Goal: Information Seeking & Learning: Learn about a topic

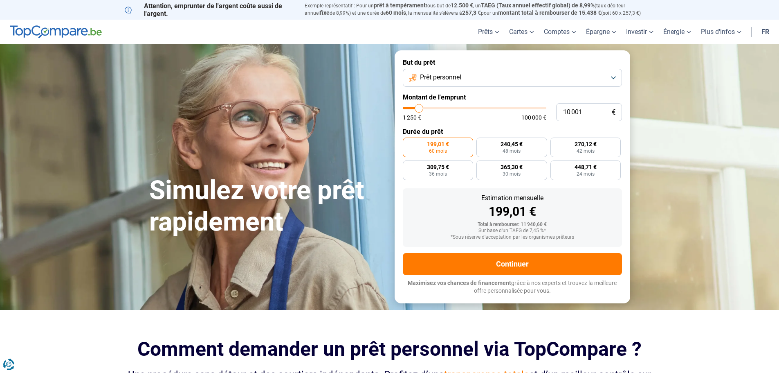
type input "9 750"
type input "9750"
type input "10 250"
type input "10250"
type input "10 500"
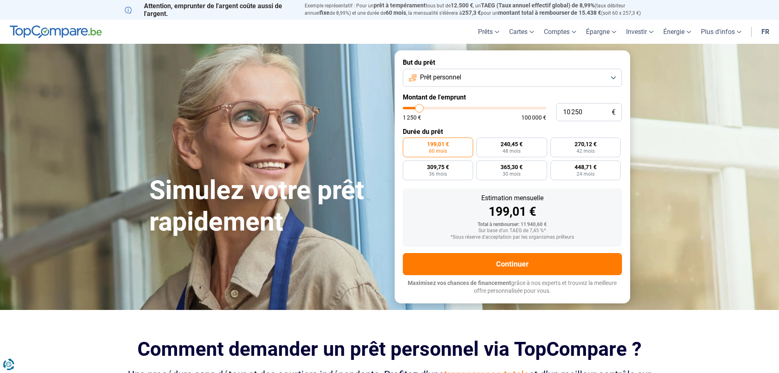
type input "10500"
type input "11 000"
type input "11000"
type input "11 250"
type input "11250"
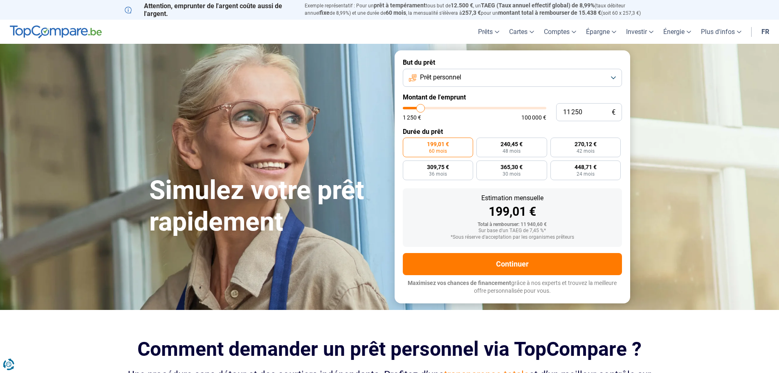
type input "11 000"
type input "11000"
type input "8 500"
type input "8500"
type input "6 750"
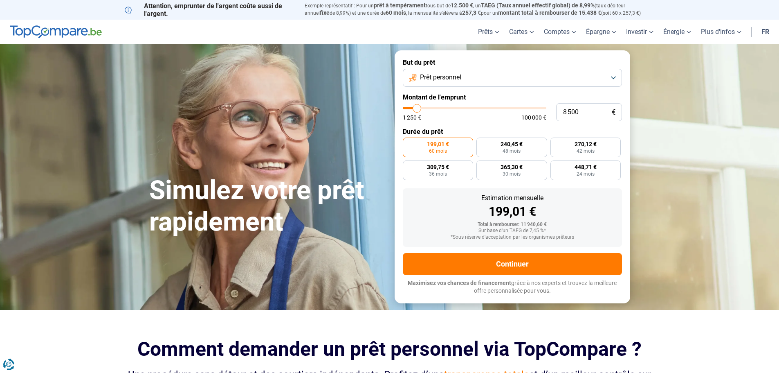
type input "6750"
type input "5 250"
type input "5250"
type input "3 500"
type input "3500"
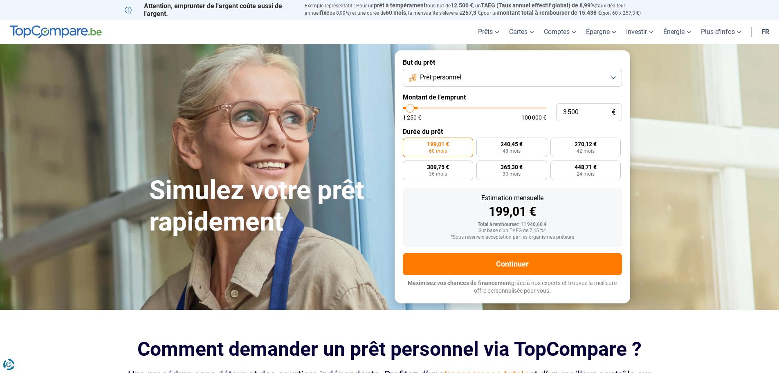
type input "2 750"
drag, startPoint x: 419, startPoint y: 108, endPoint x: 409, endPoint y: 110, distance: 9.6
type input "2750"
click at [409, 109] on input "range" at bounding box center [475, 108] width 144 height 2
radio input "true"
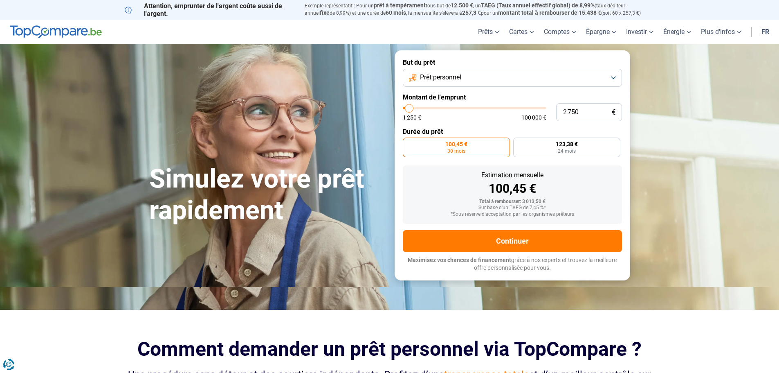
type input "1 500"
type input "1500"
type input "1 250"
type input "1250"
type input "2 500"
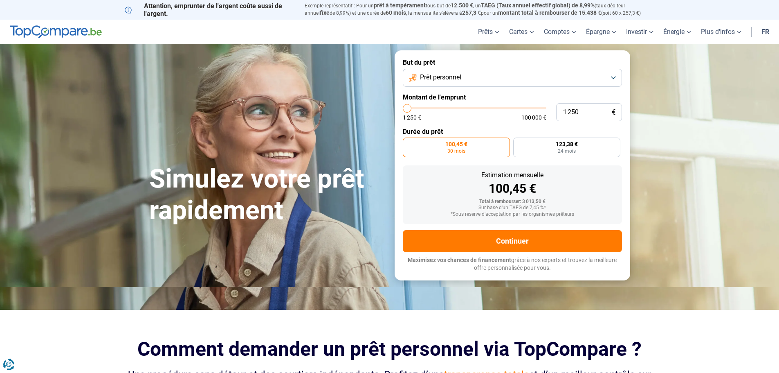
type input "2500"
type input "2 750"
type input "2750"
type input "3 750"
type input "3750"
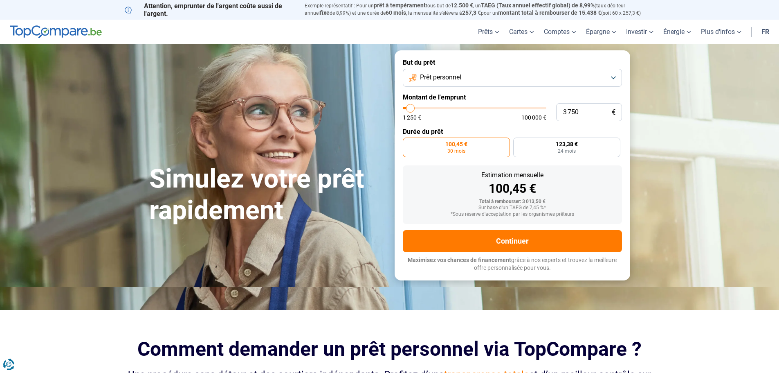
type input "5 750"
type input "5750"
type input "9 750"
type input "9750"
type input "11 750"
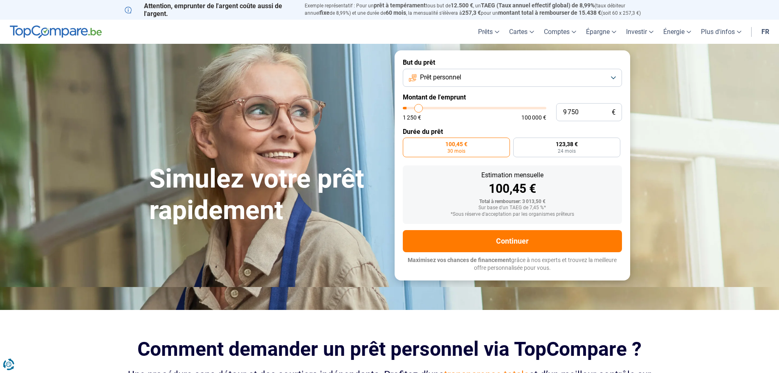
type input "11750"
type input "12 000"
type input "12000"
type input "12 500"
drag, startPoint x: 408, startPoint y: 108, endPoint x: 422, endPoint y: 109, distance: 14.8
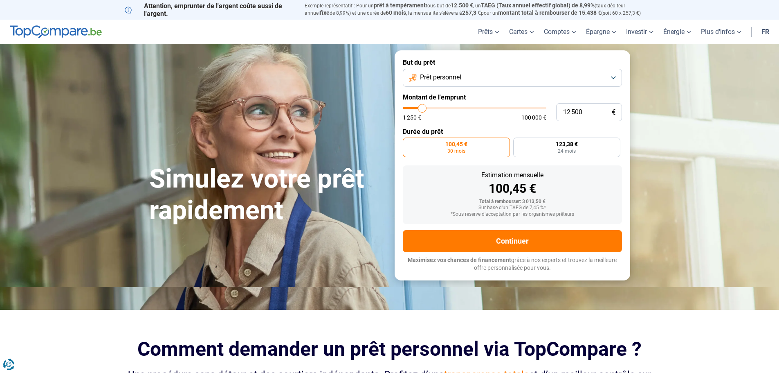
type input "12500"
click at [422, 109] on input "range" at bounding box center [475, 108] width 144 height 2
radio input "false"
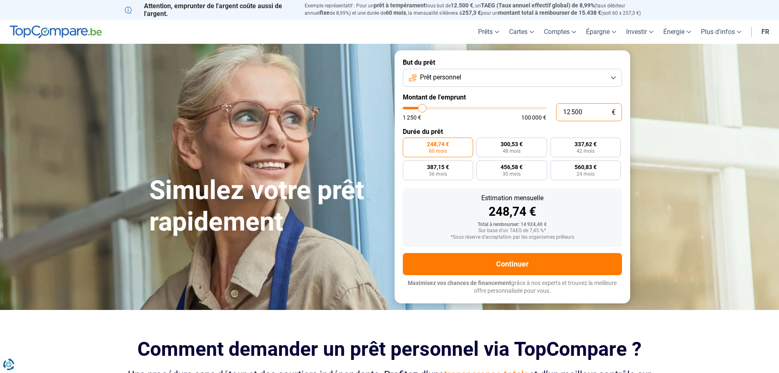
click at [562, 110] on input "12 500" at bounding box center [589, 112] width 66 height 18
type input "2 500"
type input "2500"
type input "500"
type input "1250"
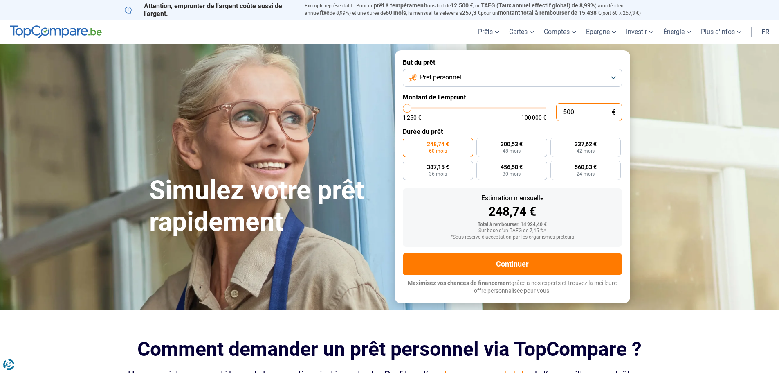
type input "1 250"
type input "1250"
radio input "true"
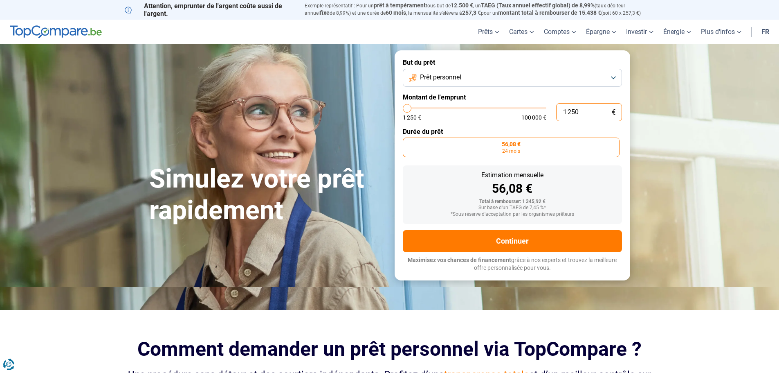
type input "12 500"
type input "12500"
radio input "false"
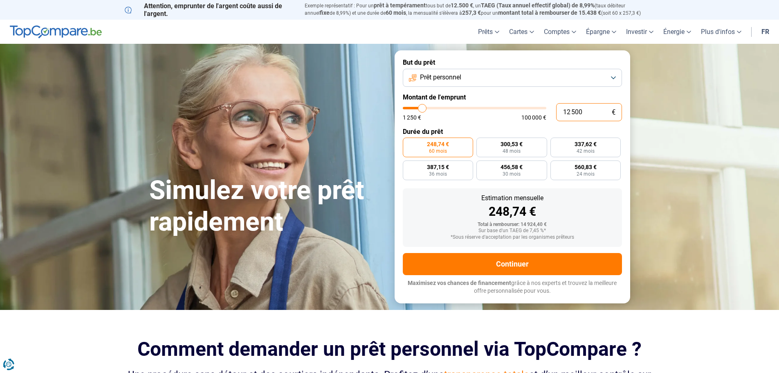
click at [563, 110] on input "12 500" at bounding box center [589, 112] width 66 height 18
type input "2 500"
type input "2500"
type input "500"
type input "1250"
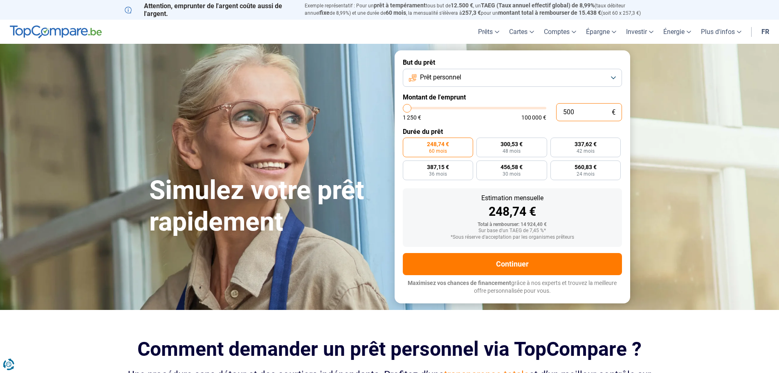
type input "5 000"
type input "5000"
radio input "true"
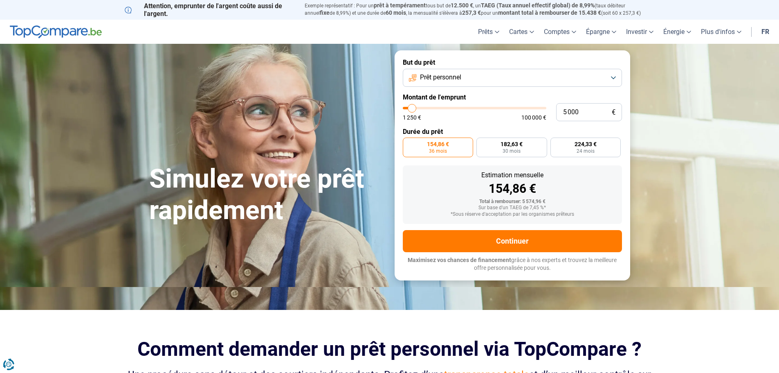
type input "5 250"
type input "5250"
type input "6 000"
type input "6000"
type input "6 750"
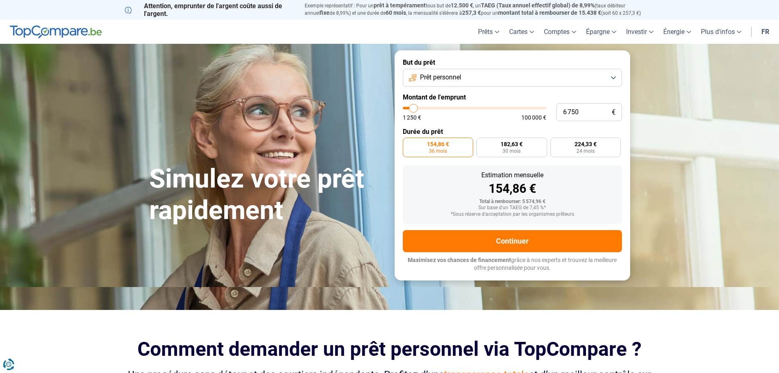
type input "6750"
type input "8 000"
type input "8000"
type input "11 000"
type input "11000"
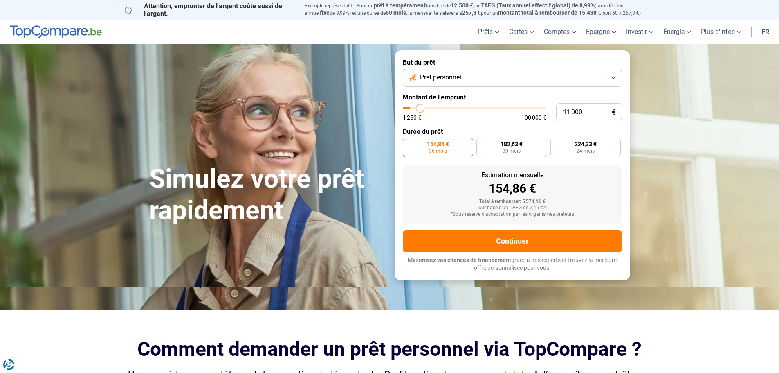
type input "13 000"
type input "13000"
type input "14 750"
type input "14750"
type input "16 250"
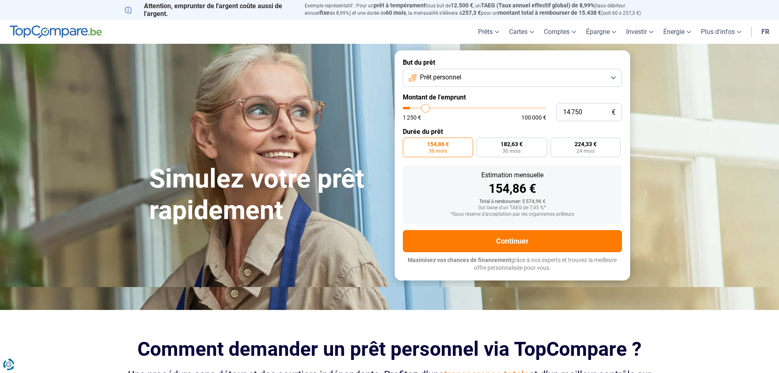
type input "16250"
type input "17 000"
type input "17000"
type input "18 500"
type input "18500"
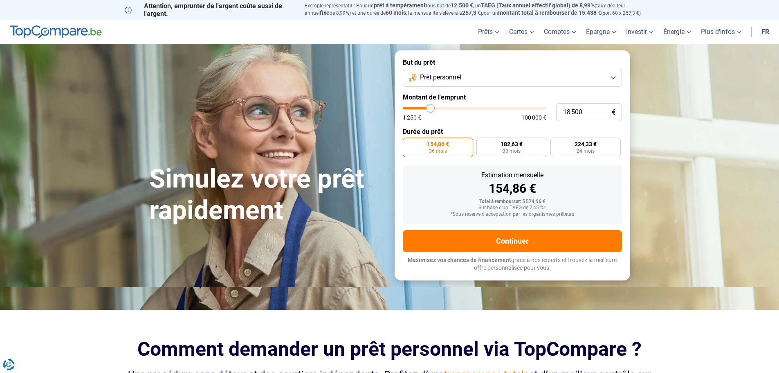
type input "20 500"
type input "20500"
type input "28 750"
type input "28750"
type input "31 750"
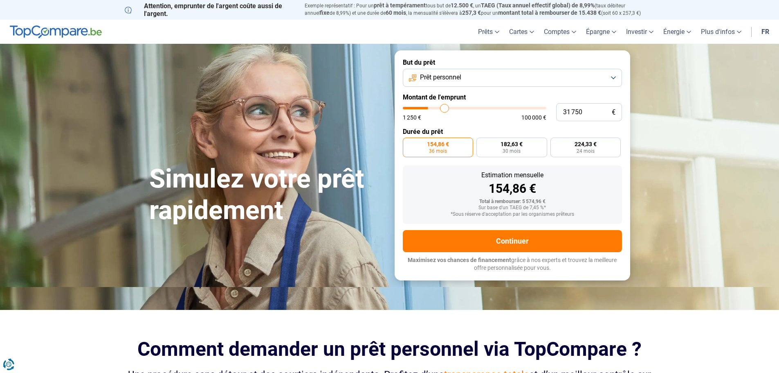
type input "31750"
type input "33 750"
type input "33750"
type input "35 500"
type input "35500"
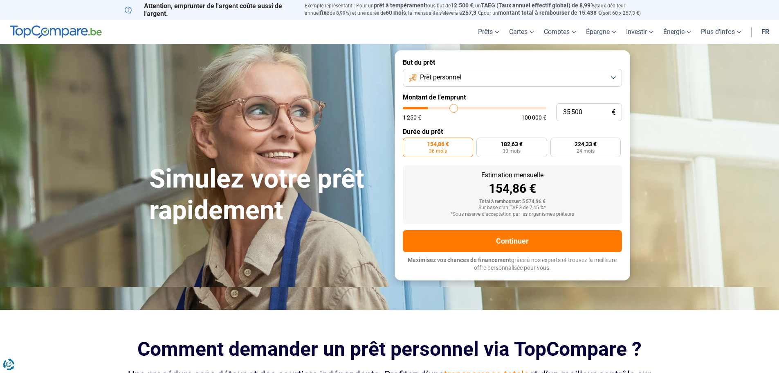
type input "37 000"
type input "37000"
type input "41 250"
type input "41250"
type input "42 500"
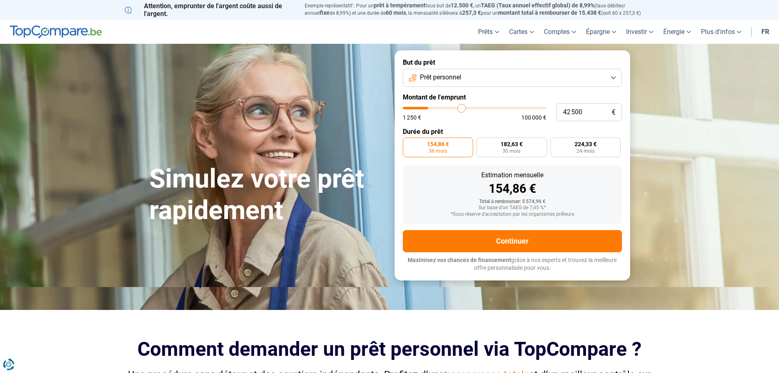
type input "42500"
type input "43 500"
type input "43500"
type input "44 000"
type input "44000"
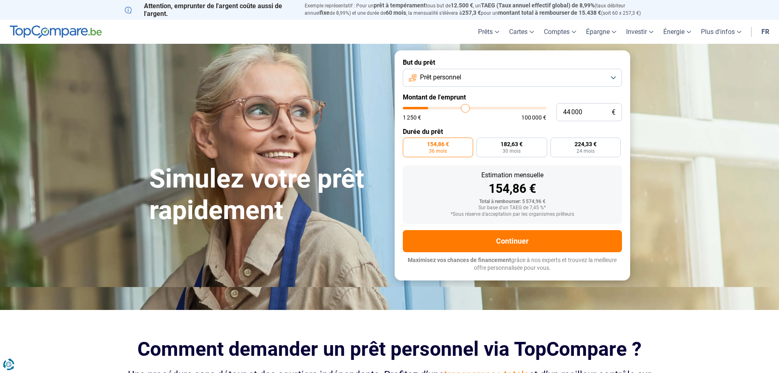
type input "45 250"
type input "45250"
type input "45 500"
type input "45500"
type input "46 000"
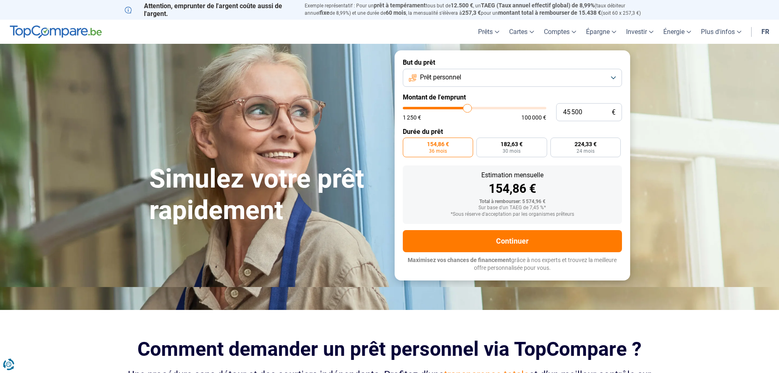
type input "46000"
type input "46 750"
type input "46750"
type input "48 000"
type input "48000"
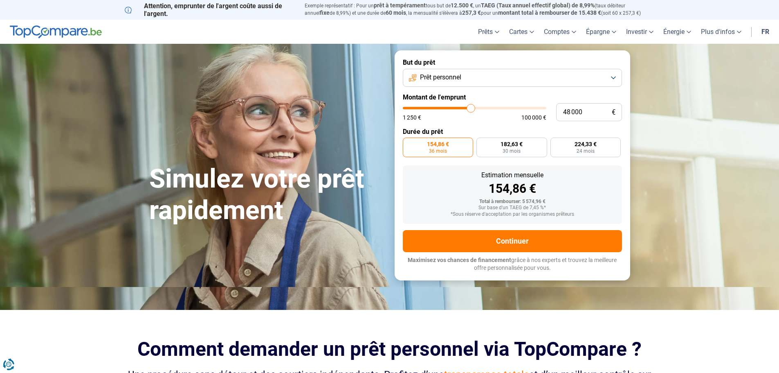
type input "49 000"
type input "49000"
type input "49 750"
type input "49750"
type input "50 500"
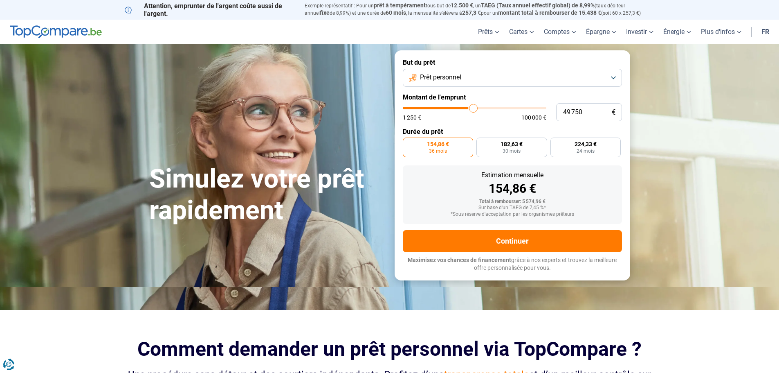
type input "50500"
type input "51 500"
type input "51500"
type input "52 000"
drag, startPoint x: 412, startPoint y: 107, endPoint x: 476, endPoint y: 392, distance: 291.8
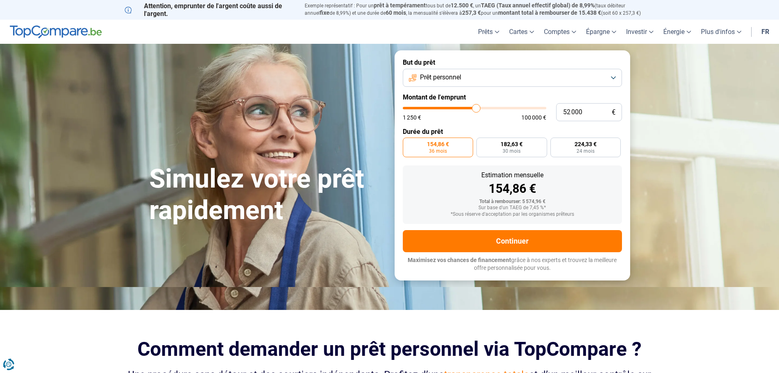
type input "52000"
click at [476, 109] on input "range" at bounding box center [475, 108] width 144 height 2
radio input "false"
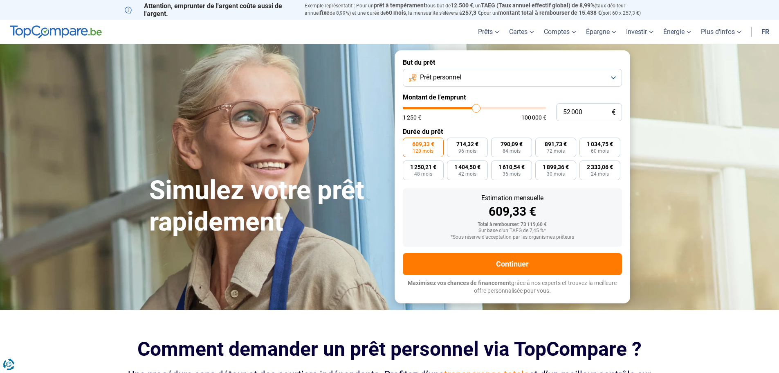
type input "51 000"
type input "51000"
type input "51 250"
type input "51250"
type input "51 500"
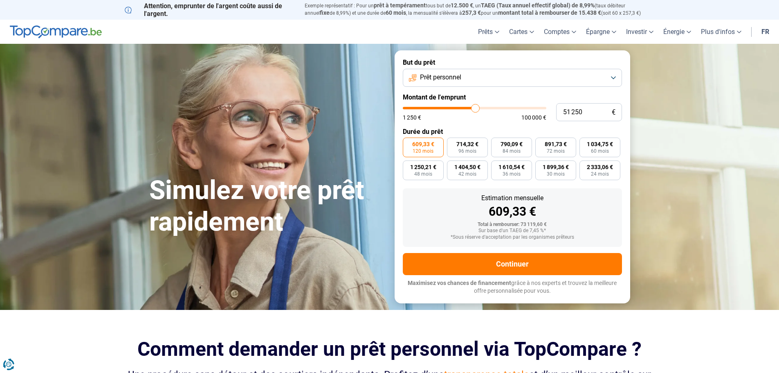
type input "51500"
type input "51 000"
type input "51000"
type input "49 500"
type input "49500"
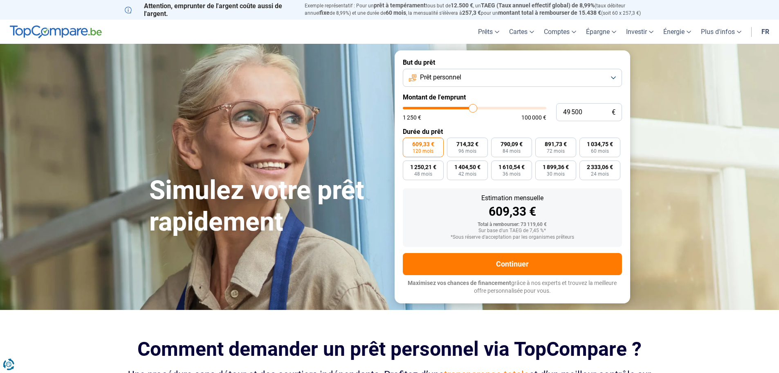
type input "48 500"
type input "48500"
type input "48 250"
type input "48250"
type input "47 000"
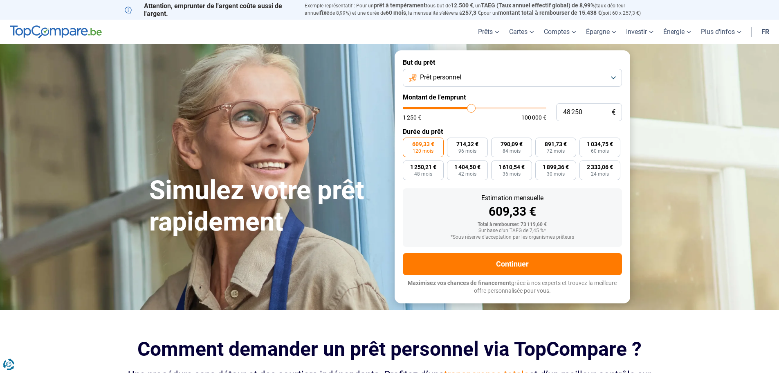
type input "47000"
type input "45 750"
type input "45750"
type input "45 500"
type input "45500"
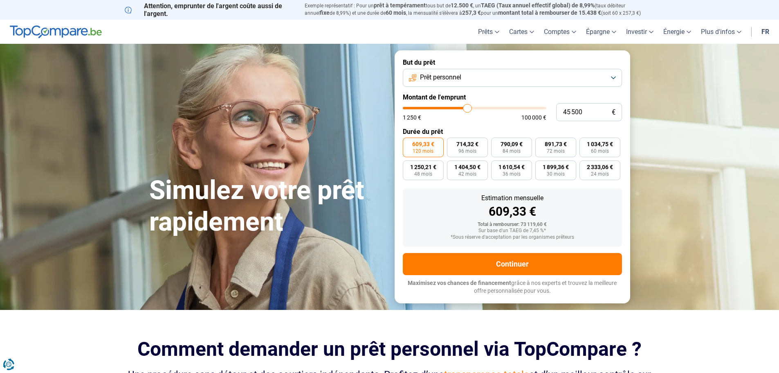
type input "44 500"
type input "44500"
type input "43 500"
type input "43500"
type input "43 000"
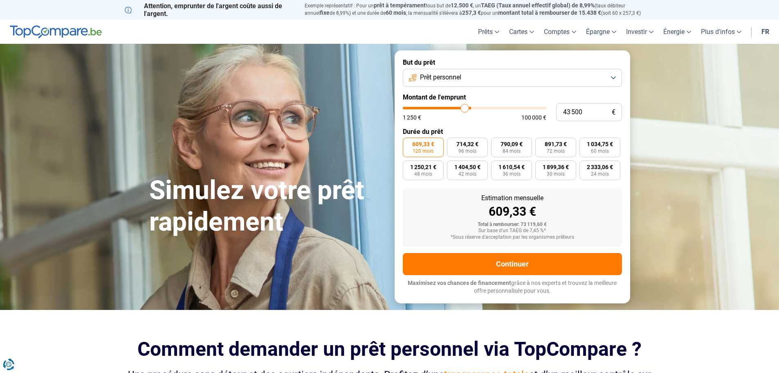
type input "43000"
type input "41 500"
type input "41500"
type input "40 000"
type input "40000"
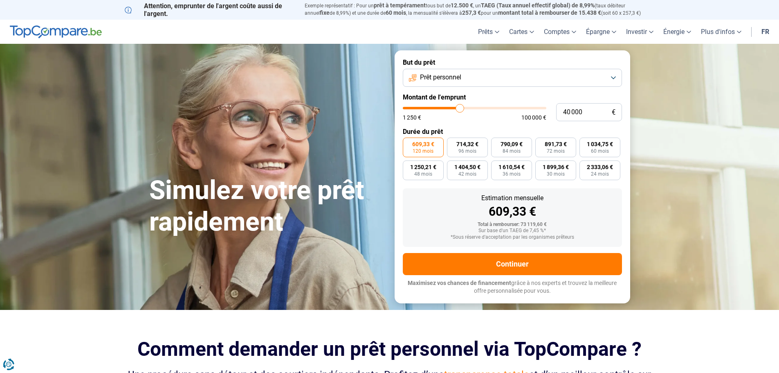
type input "38 250"
type input "38250"
type input "36 250"
type input "36250"
type input "34 750"
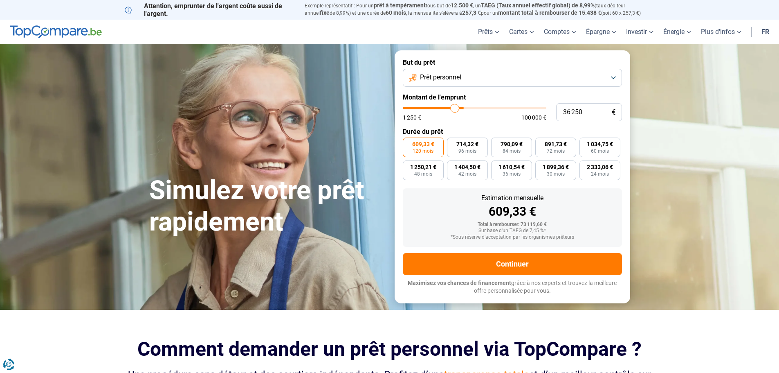
type input "34750"
type input "34 250"
type input "34250"
type input "33 250"
type input "33250"
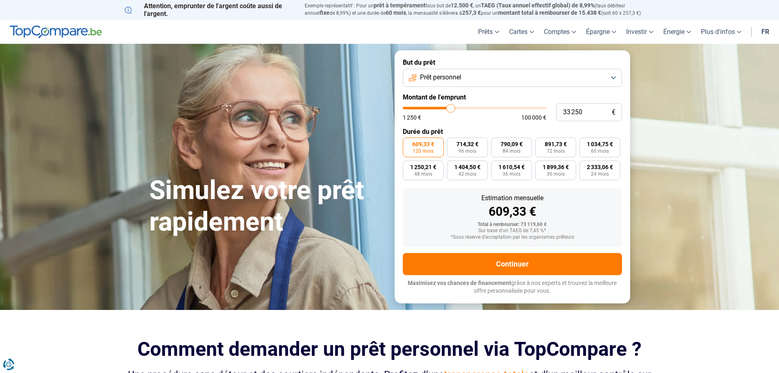
type input "32 750"
type input "32750"
type input "32 500"
drag, startPoint x: 474, startPoint y: 106, endPoint x: 450, endPoint y: 106, distance: 24.6
type input "32500"
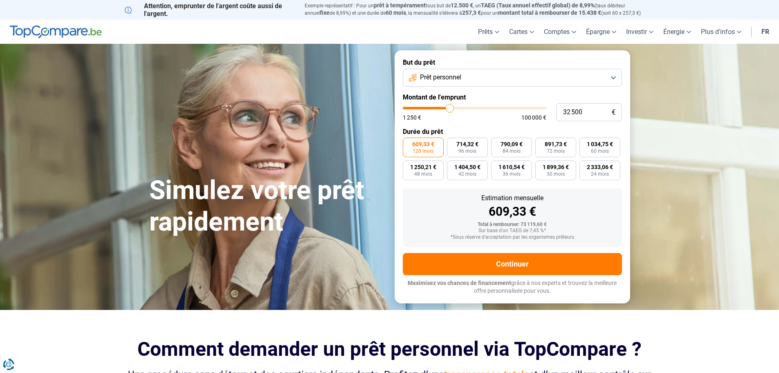
click at [450, 107] on input "range" at bounding box center [475, 108] width 144 height 2
type input "31 250"
type input "31250"
type input "29 750"
type input "29750"
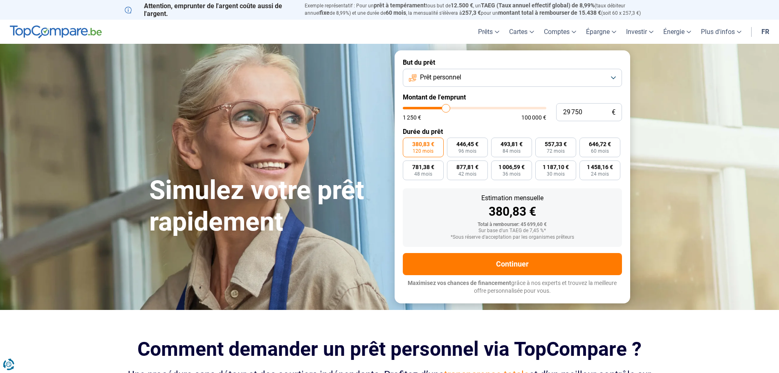
type input "29 250"
type input "29250"
click at [445, 109] on input "range" at bounding box center [475, 108] width 144 height 2
